Goal: Communication & Community: Share content

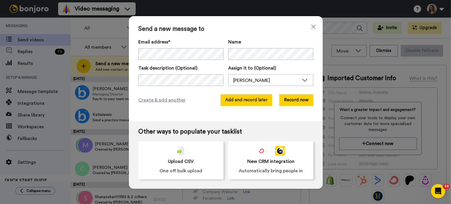
click at [258, 99] on button "Add and record later" at bounding box center [247, 100] width 52 height 12
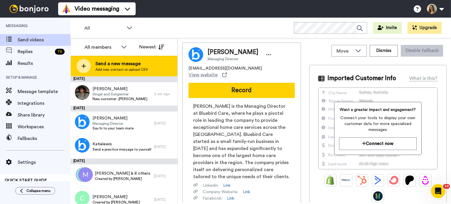
click at [137, 63] on span "Send a new message" at bounding box center [121, 63] width 53 height 7
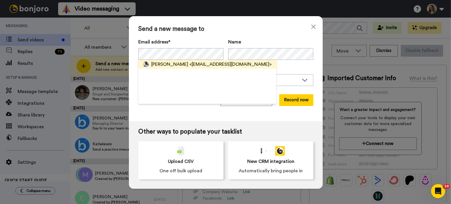
click at [189, 61] on span "<[EMAIL_ADDRESS][DOMAIN_NAME]>" at bounding box center [230, 64] width 82 height 7
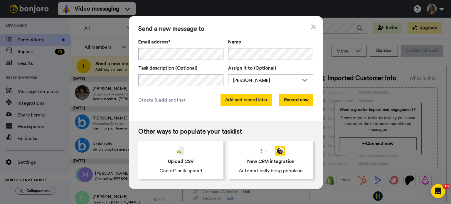
click at [229, 102] on button "Add and record later" at bounding box center [247, 100] width 52 height 12
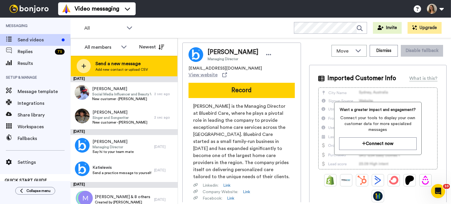
click at [130, 65] on span "Send a new message" at bounding box center [121, 63] width 53 height 7
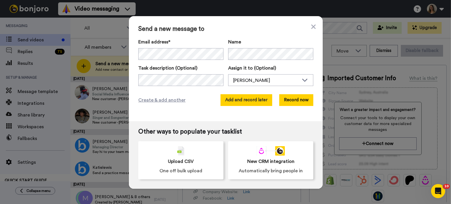
click at [264, 100] on button "Add and record later" at bounding box center [247, 100] width 52 height 12
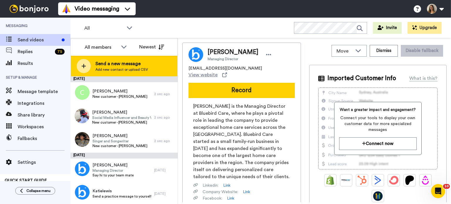
click at [140, 65] on span "Send a new message" at bounding box center [121, 63] width 53 height 7
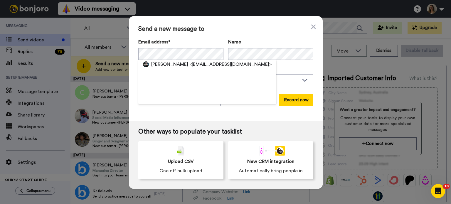
click at [166, 69] on div "[PERSON_NAME] <[EMAIL_ADDRESS][DOMAIN_NAME]>" at bounding box center [207, 82] width 138 height 44
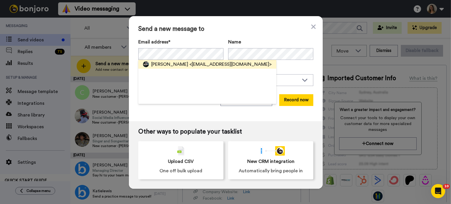
click at [189, 65] on span "<[EMAIL_ADDRESS][DOMAIN_NAME]>" at bounding box center [230, 64] width 82 height 7
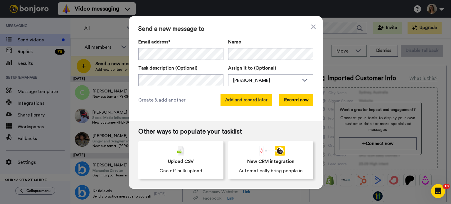
click at [245, 100] on button "Add and record later" at bounding box center [247, 100] width 52 height 12
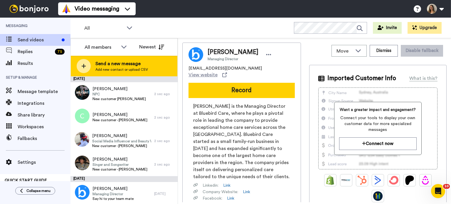
click at [133, 60] on span "Send a new message" at bounding box center [121, 63] width 53 height 7
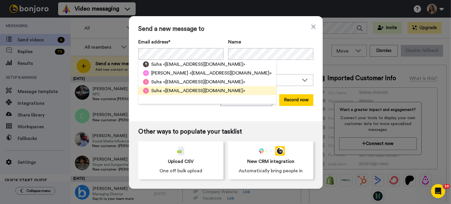
click at [206, 92] on span "<[EMAIL_ADDRESS][DOMAIN_NAME]>" at bounding box center [204, 90] width 82 height 7
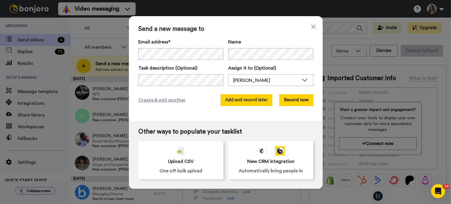
click at [228, 97] on button "Add and record later" at bounding box center [247, 100] width 52 height 12
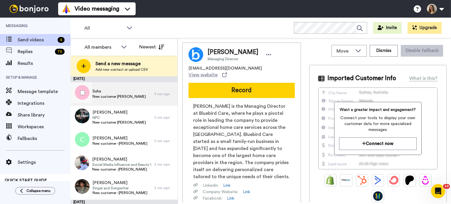
click at [114, 93] on span "Suha" at bounding box center [118, 91] width 53 height 6
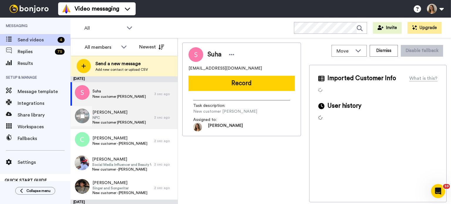
click at [108, 112] on span "[PERSON_NAME]" at bounding box center [118, 113] width 53 height 6
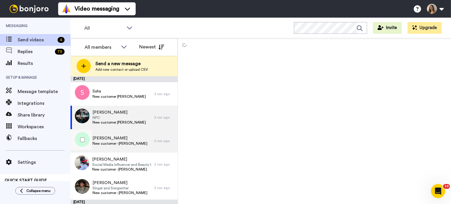
click at [100, 141] on span "New customer - [PERSON_NAME]" at bounding box center [119, 143] width 55 height 5
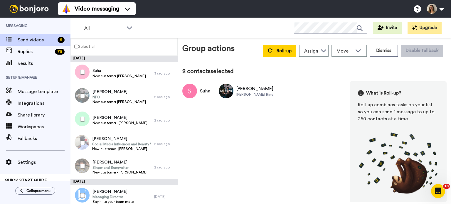
click at [82, 122] on div at bounding box center [81, 119] width 21 height 21
click at [84, 147] on div at bounding box center [81, 142] width 21 height 21
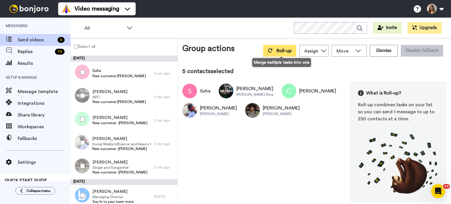
click at [281, 46] on button "Roll-up" at bounding box center [279, 51] width 33 height 12
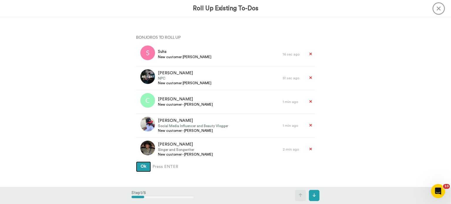
click at [136, 161] on button "Ok" at bounding box center [143, 166] width 15 height 11
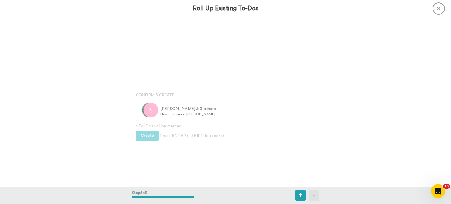
scroll to position [679, 0]
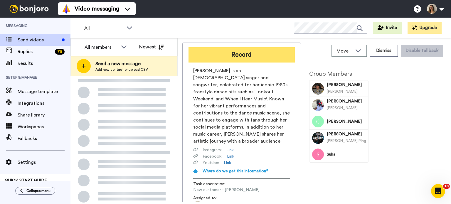
click at [243, 56] on button "Record" at bounding box center [242, 54] width 106 height 15
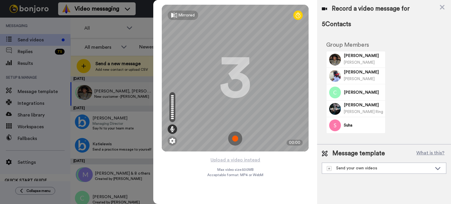
click at [233, 137] on img at bounding box center [235, 139] width 14 height 14
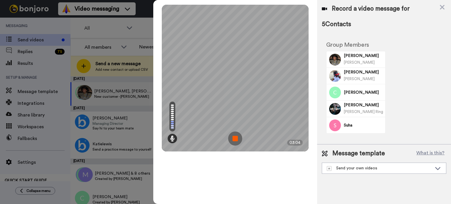
click at [238, 138] on img at bounding box center [235, 139] width 14 height 14
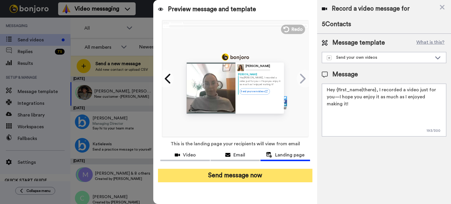
click at [229, 180] on button "Send message now" at bounding box center [235, 176] width 154 height 14
